Goal: Answer question/provide support: Share knowledge or assist other users

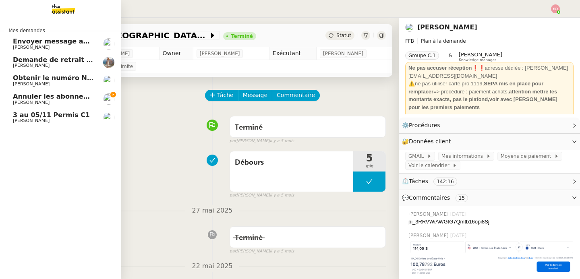
click at [18, 98] on span "Annuler les abonnements de [PERSON_NAME], [PERSON_NAME] et [PERSON_NAME]" at bounding box center [164, 97] width 303 height 8
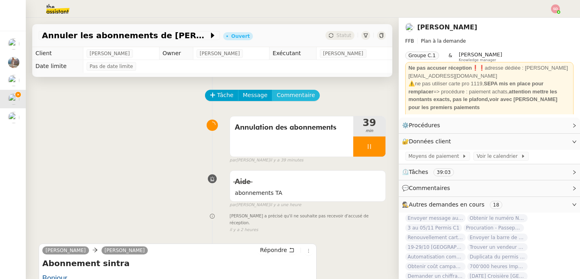
click at [289, 99] on span "Commentaire" at bounding box center [296, 95] width 38 height 9
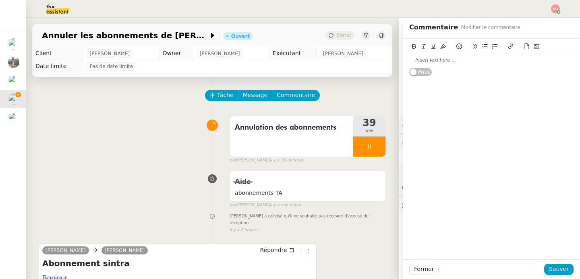
click at [493, 60] on div at bounding box center [492, 59] width 164 height 7
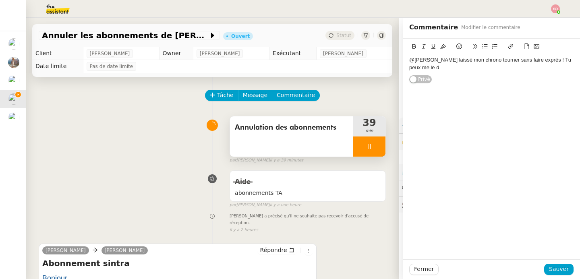
click at [381, 142] on div at bounding box center [370, 147] width 32 height 20
click at [381, 142] on button at bounding box center [378, 147] width 16 height 20
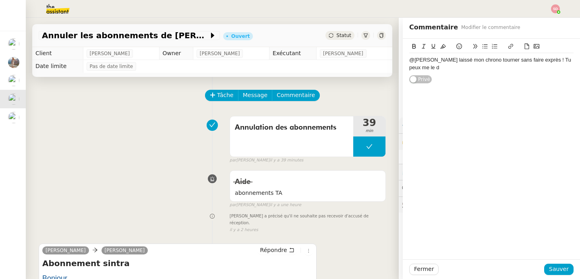
click at [441, 68] on div "@[PERSON_NAME] laissé mon chrono tourner sans faire exprès ! Tu peux me le d" at bounding box center [492, 63] width 164 height 15
click at [552, 274] on button "Sauver" at bounding box center [559, 269] width 29 height 11
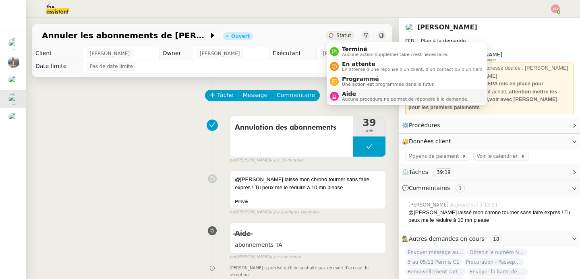
click at [349, 97] on span "Aucune procédure ne permet de répondre à la demande." at bounding box center [405, 99] width 127 height 4
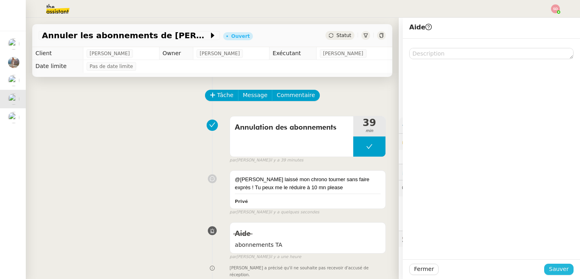
click at [555, 267] on span "Sauver" at bounding box center [559, 269] width 20 height 9
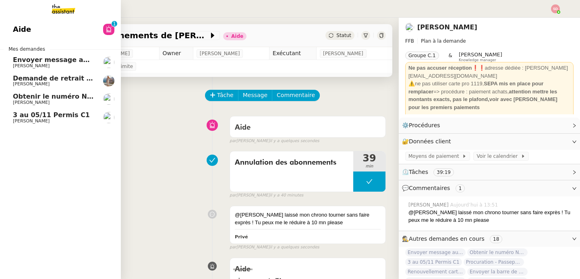
click at [57, 117] on span "3 au 05/11 Permis C1" at bounding box center [51, 115] width 77 height 8
